Goal: Transaction & Acquisition: Purchase product/service

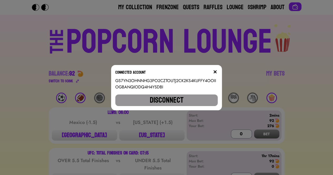
click at [217, 72] on img at bounding box center [215, 72] width 4 height 4
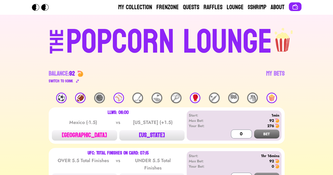
click at [93, 136] on button "[GEOGRAPHIC_DATA]" at bounding box center [84, 135] width 65 height 11
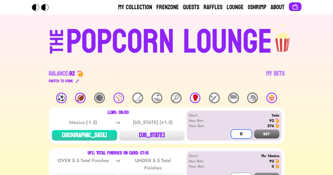
click at [243, 134] on input "0" at bounding box center [241, 133] width 21 height 9
type input "92"
click at [265, 135] on button "BET" at bounding box center [266, 133] width 25 height 9
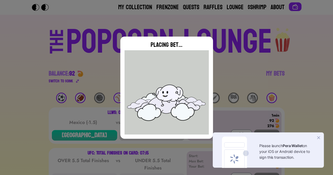
click at [320, 139] on img at bounding box center [318, 137] width 5 height 5
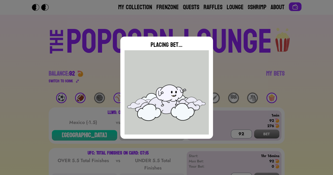
click at [302, 100] on div "Placing Bet..." at bounding box center [166, 87] width 333 height 175
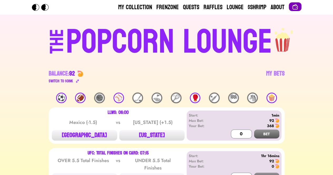
click at [298, 9] on img at bounding box center [295, 7] width 6 height 6
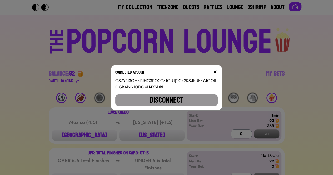
click at [179, 99] on button "Disconnect" at bounding box center [166, 100] width 103 height 12
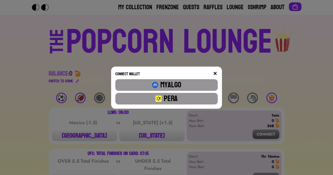
click at [198, 101] on button "Pera" at bounding box center [166, 99] width 103 height 12
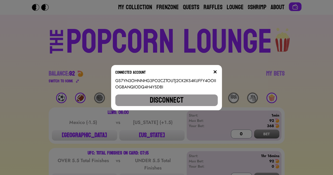
click at [216, 71] on img at bounding box center [215, 72] width 4 height 4
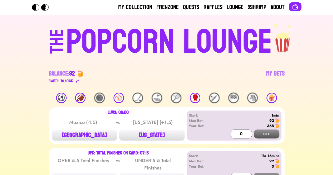
click at [88, 136] on button "[GEOGRAPHIC_DATA]" at bounding box center [84, 135] width 65 height 11
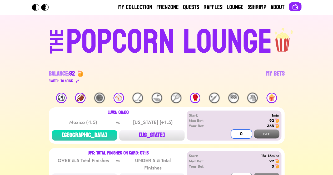
click at [243, 135] on input "0" at bounding box center [241, 133] width 21 height 9
click at [266, 133] on button "BET" at bounding box center [266, 133] width 25 height 9
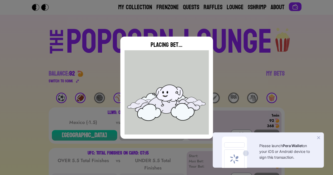
click at [318, 137] on img at bounding box center [318, 137] width 5 height 5
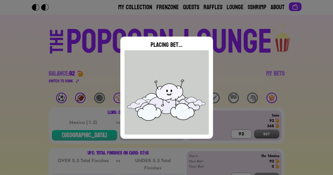
type input "0"
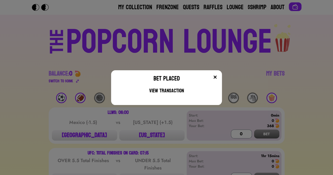
click at [217, 77] on img at bounding box center [215, 77] width 4 height 4
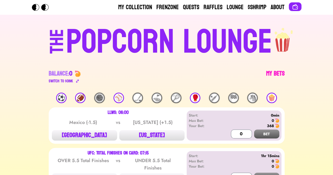
click at [277, 73] on link "My Bets" at bounding box center [275, 76] width 18 height 15
